Goal: Task Accomplishment & Management: Manage account settings

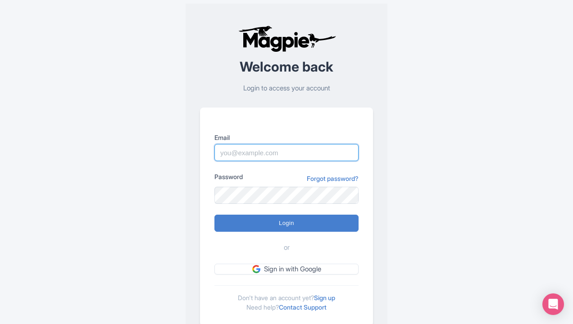
type input "[EMAIL_ADDRESS][DOMAIN_NAME]"
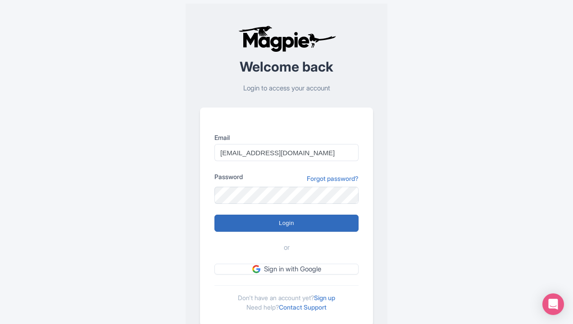
click at [286, 224] on input "Login" at bounding box center [286, 223] width 144 height 17
type input "Logging in..."
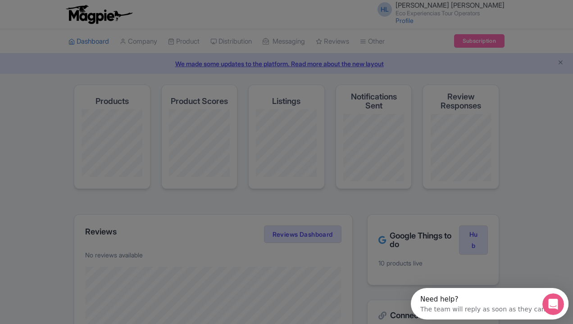
click at [369, 149] on div at bounding box center [286, 162] width 573 height 324
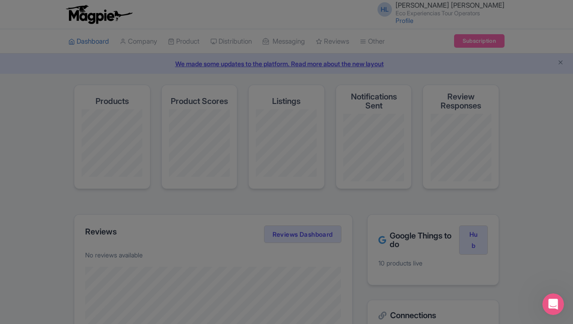
click at [562, 65] on div at bounding box center [286, 162] width 573 height 324
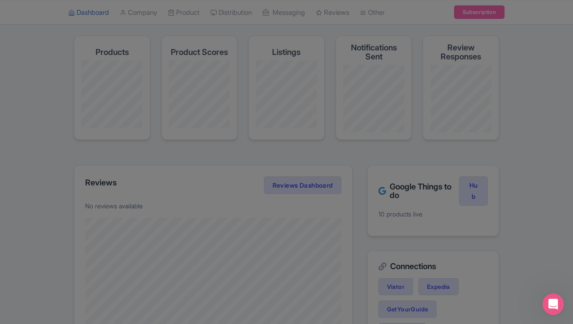
scroll to position [50, 0]
click at [299, 185] on div at bounding box center [286, 162] width 573 height 324
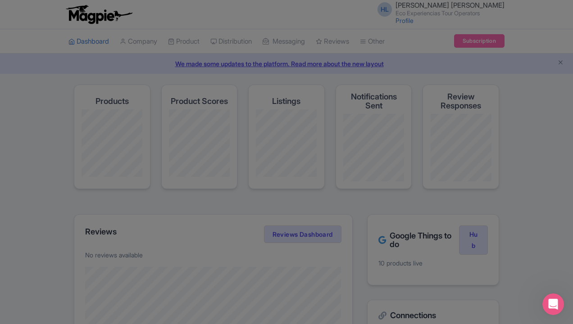
scroll to position [0, 0]
click at [186, 123] on div at bounding box center [286, 162] width 573 height 324
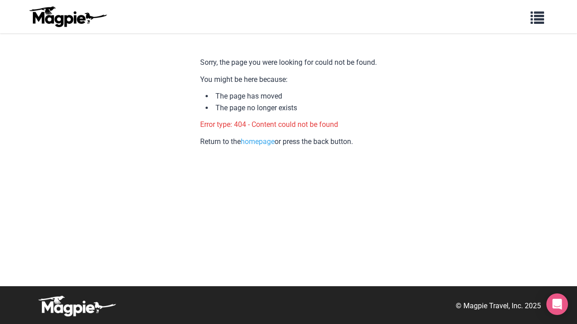
click at [255, 144] on p "Return to the homepage or press the back button." at bounding box center [288, 142] width 177 height 12
click at [259, 141] on link "homepage" at bounding box center [258, 141] width 34 height 9
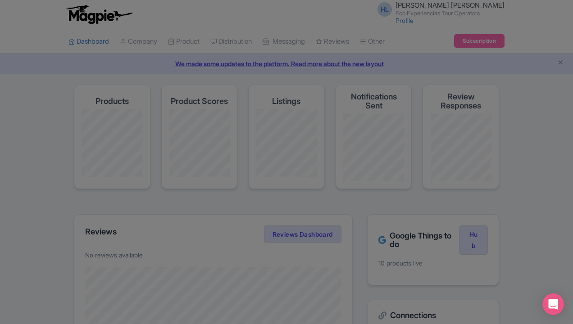
click at [344, 61] on div at bounding box center [286, 162] width 573 height 324
